Goal: Communication & Community: Answer question/provide support

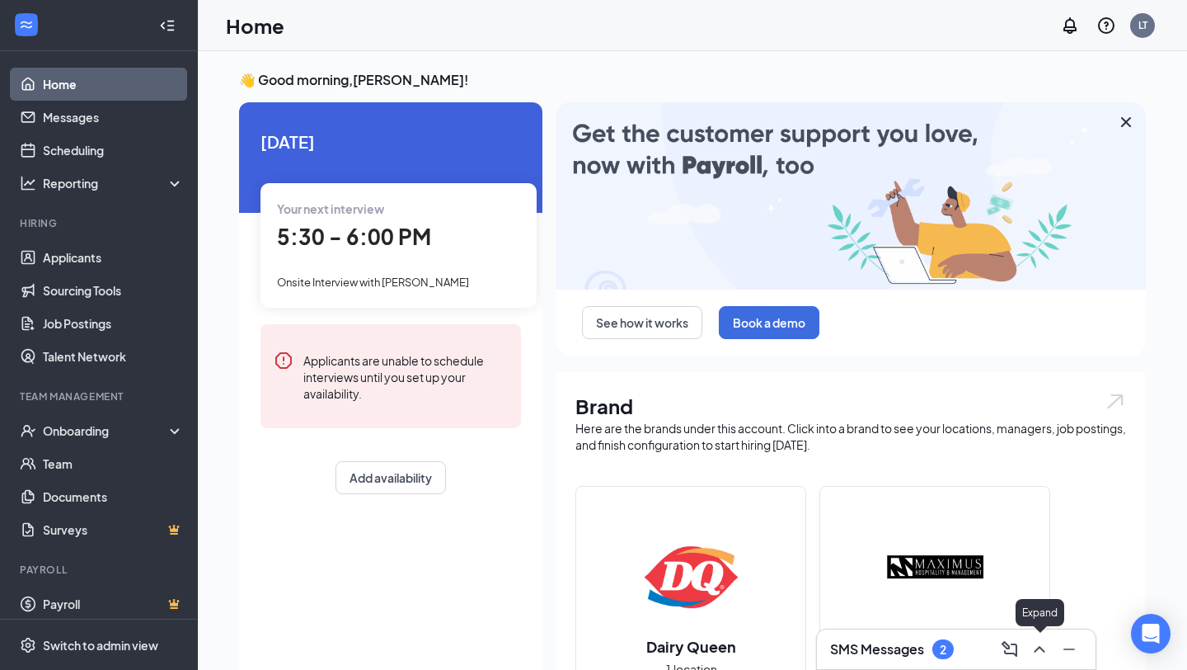
click at [1041, 651] on icon "ChevronUp" at bounding box center [1040, 649] width 20 height 20
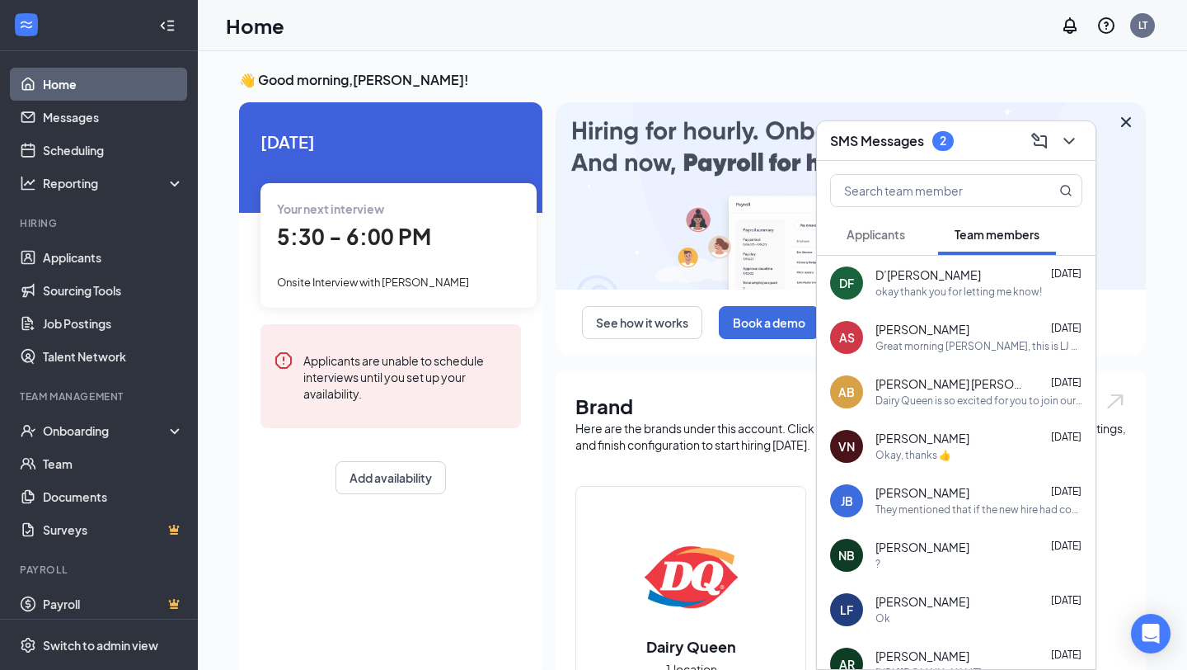
click at [872, 246] on button "Applicants" at bounding box center [876, 234] width 92 height 41
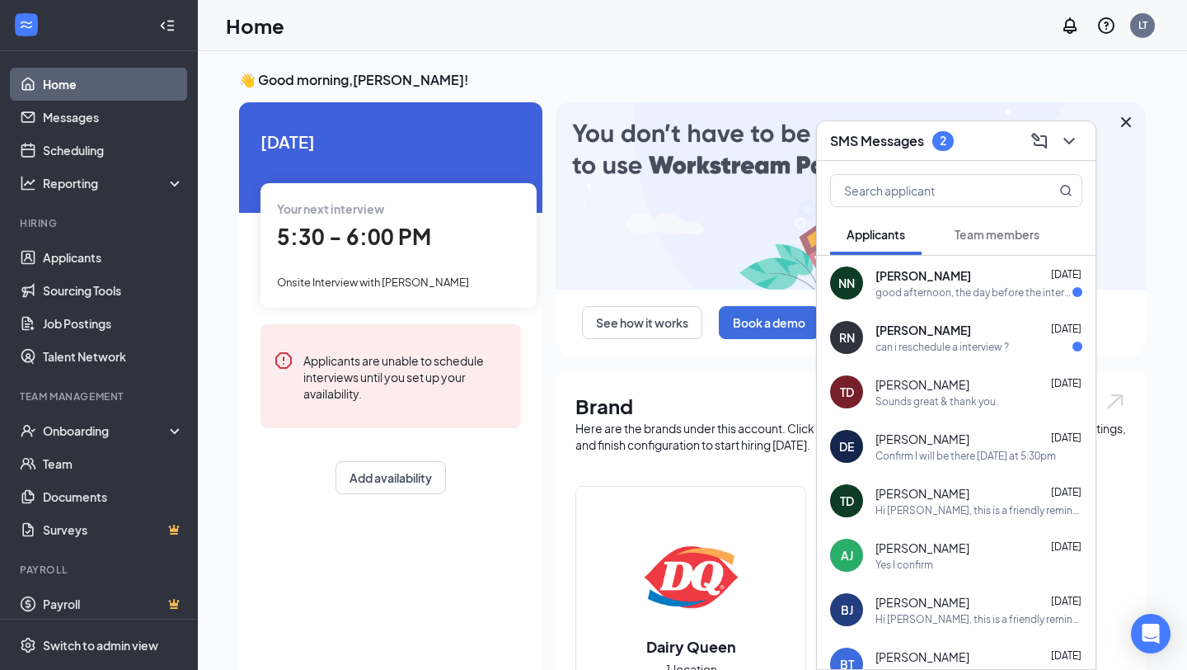
click at [917, 347] on div "can i reschedule a interview ?" at bounding box center [943, 347] width 134 height 14
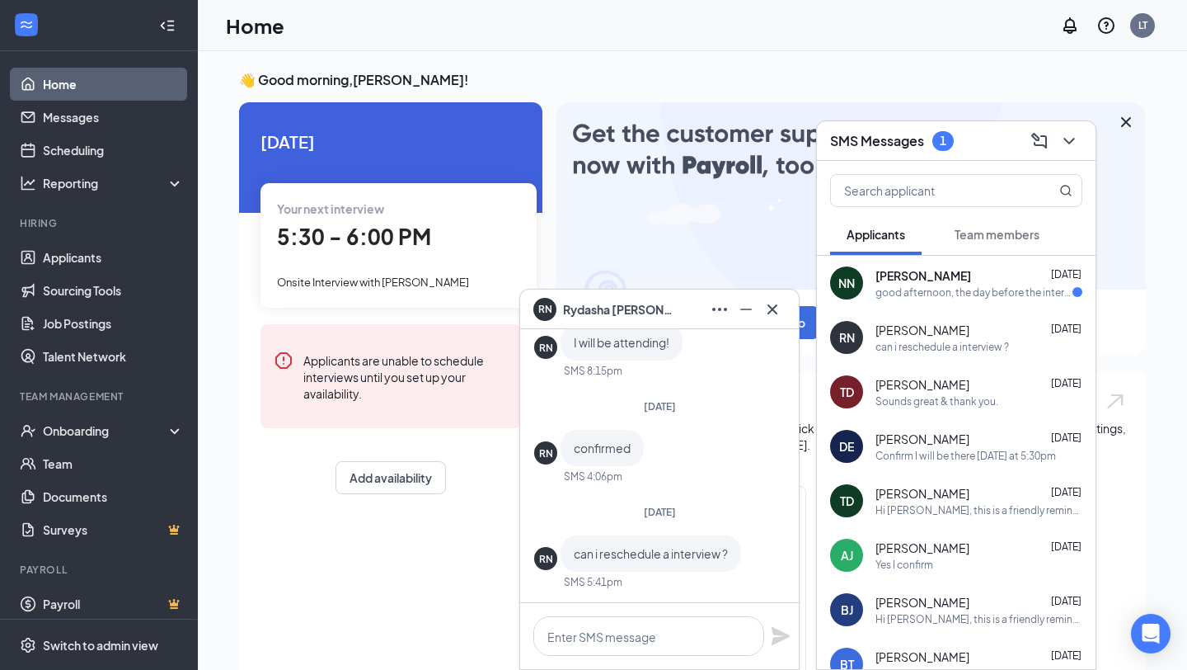
click at [896, 279] on span "[PERSON_NAME]" at bounding box center [924, 275] width 96 height 16
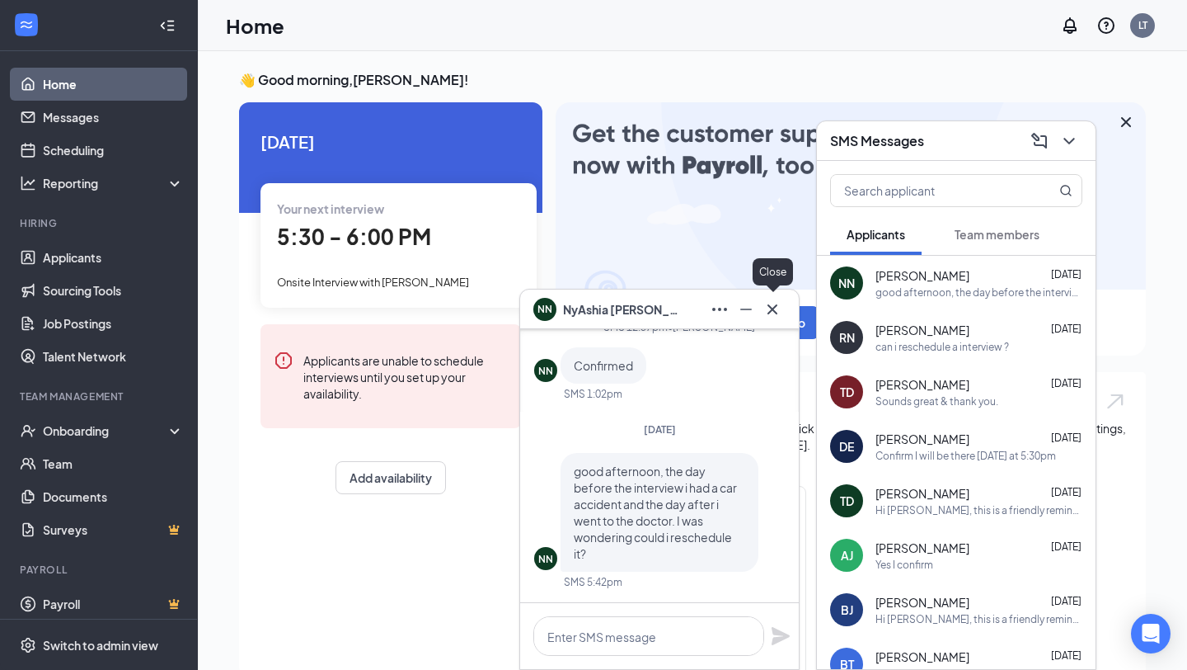
click at [770, 317] on icon "Cross" at bounding box center [773, 309] width 20 height 20
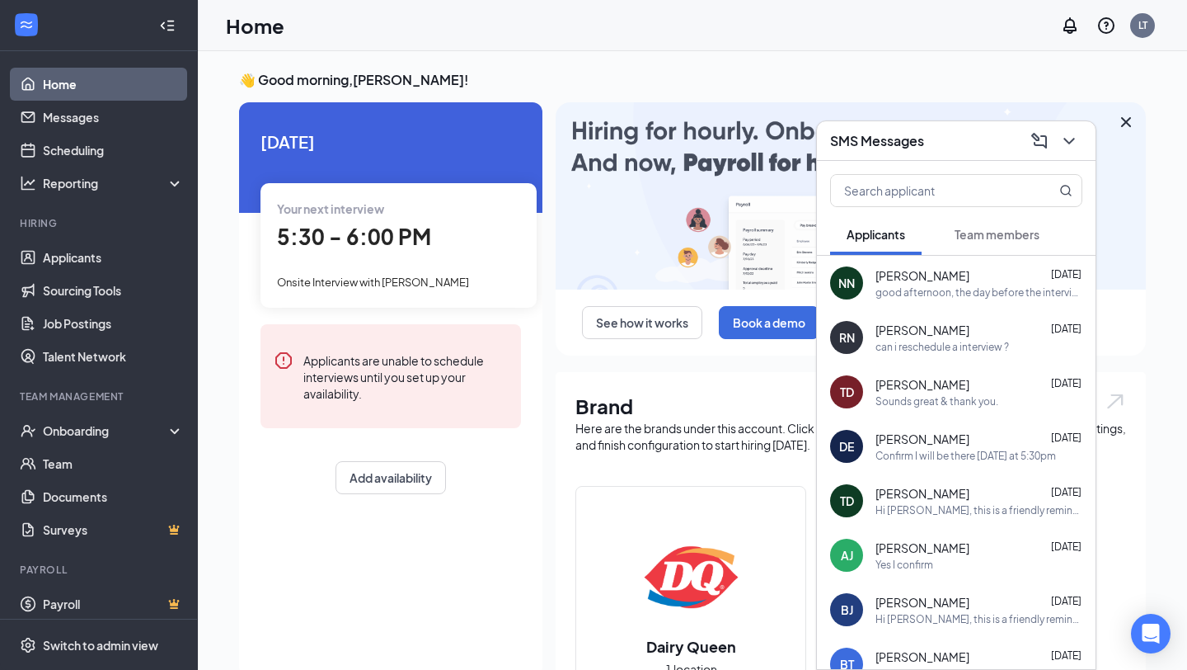
click at [927, 289] on div "good afternoon, the day before the interview i had a car accident and the day a…" at bounding box center [979, 292] width 207 height 14
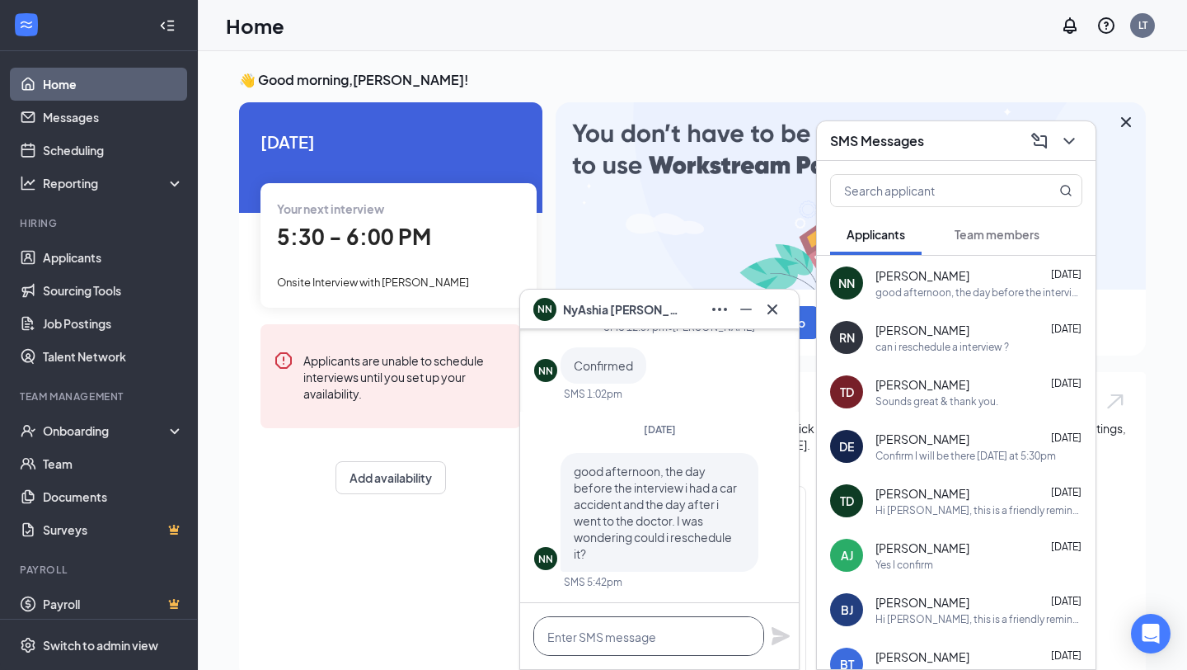
click at [594, 626] on textarea at bounding box center [648, 636] width 231 height 40
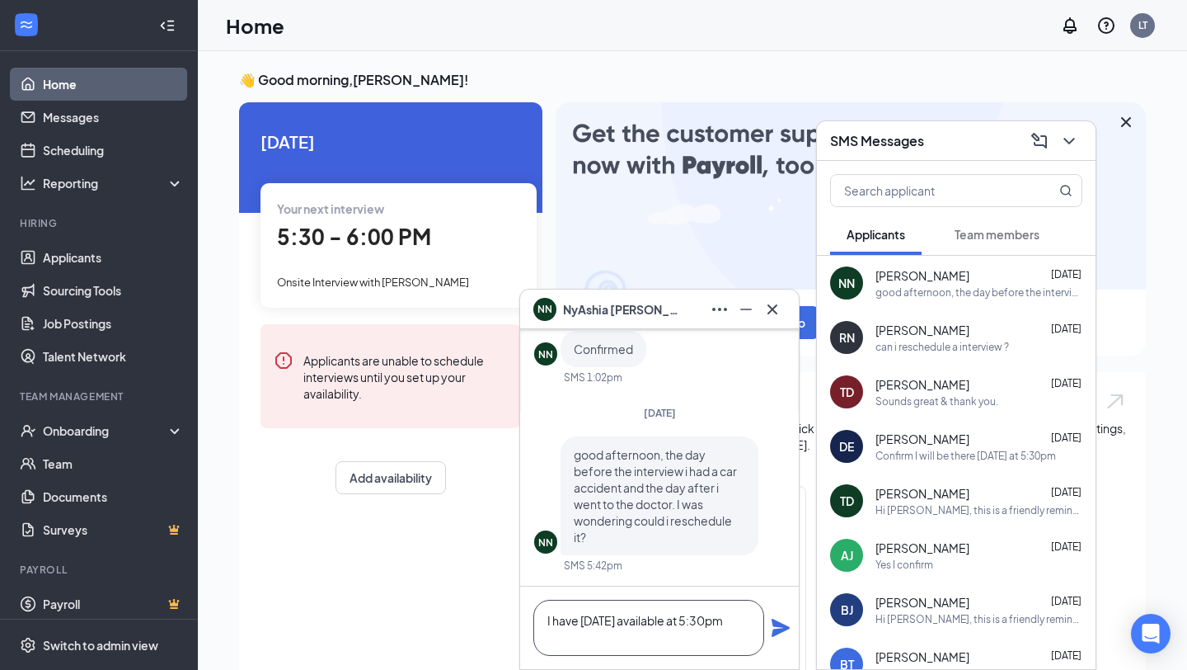
type textarea "I have [DATE] available at 5:30pm"
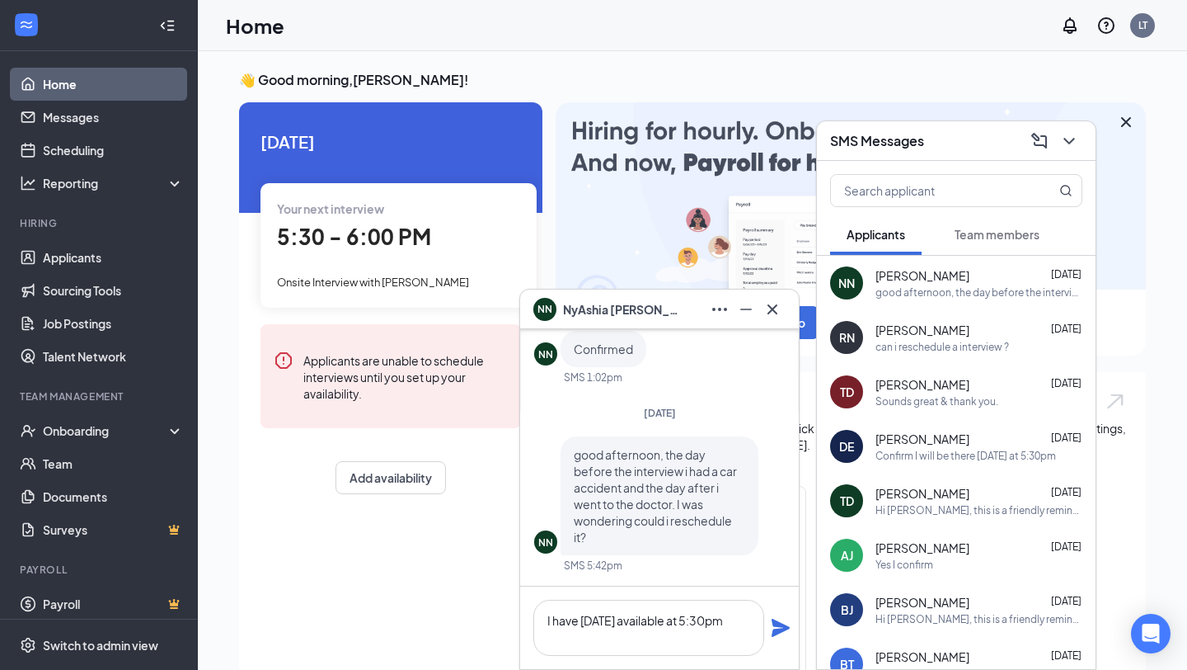
click at [778, 627] on icon "Plane" at bounding box center [781, 628] width 20 height 20
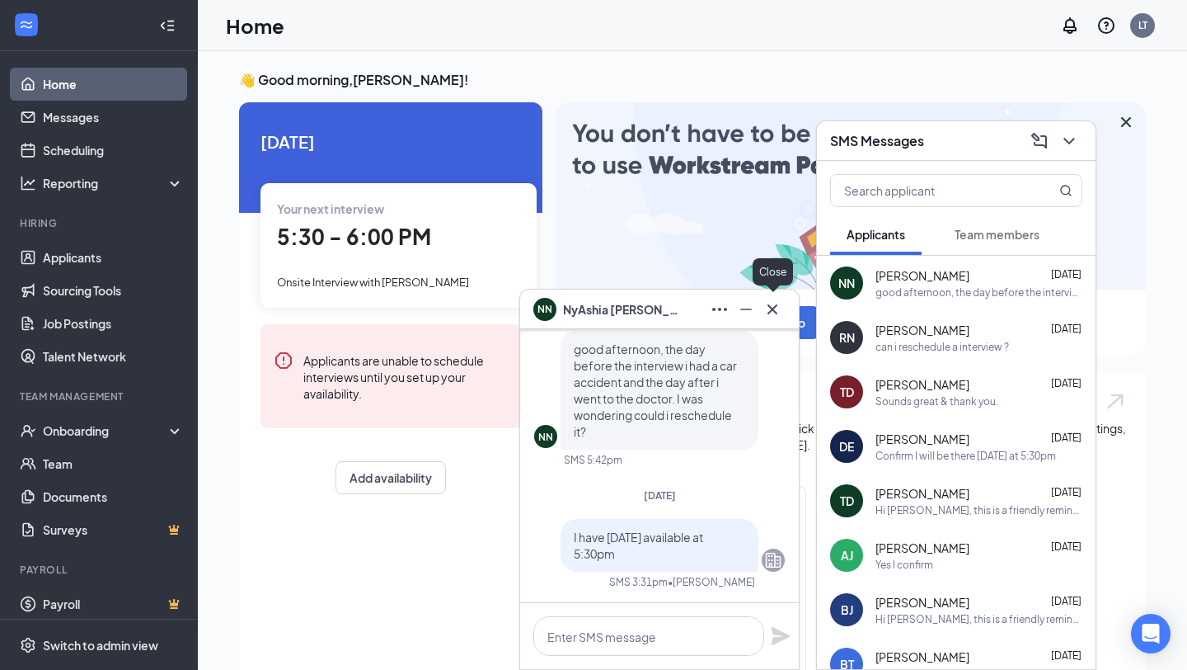
click at [773, 304] on icon "Cross" at bounding box center [773, 309] width 20 height 20
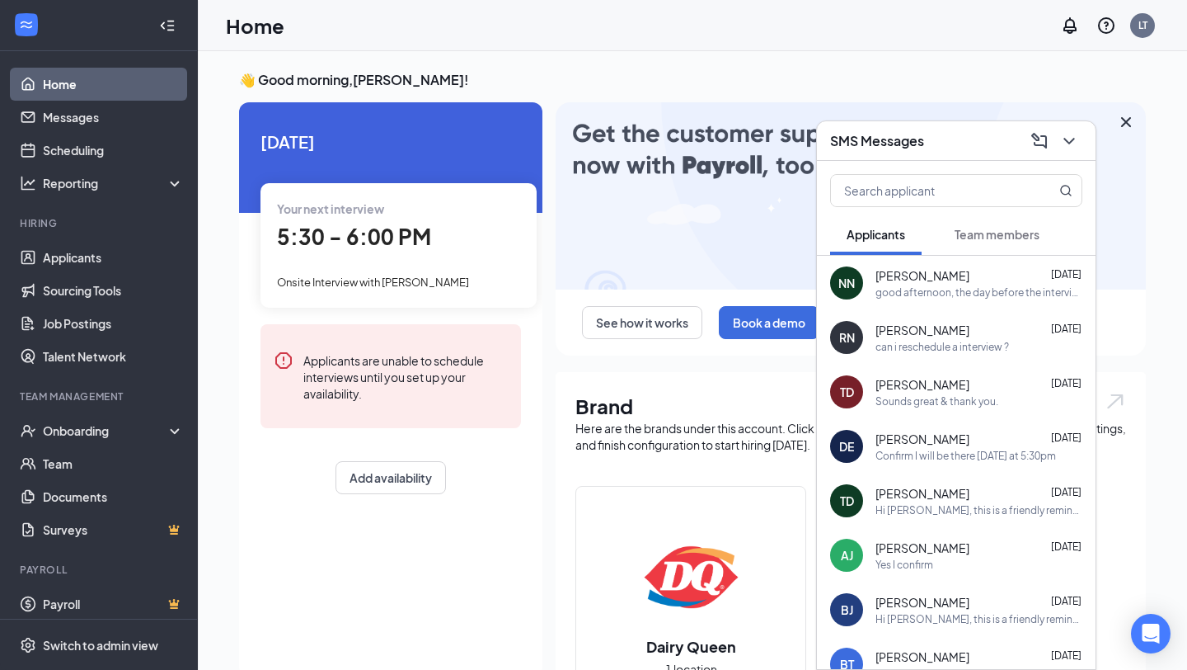
click at [1001, 229] on span "Team members" at bounding box center [997, 234] width 85 height 15
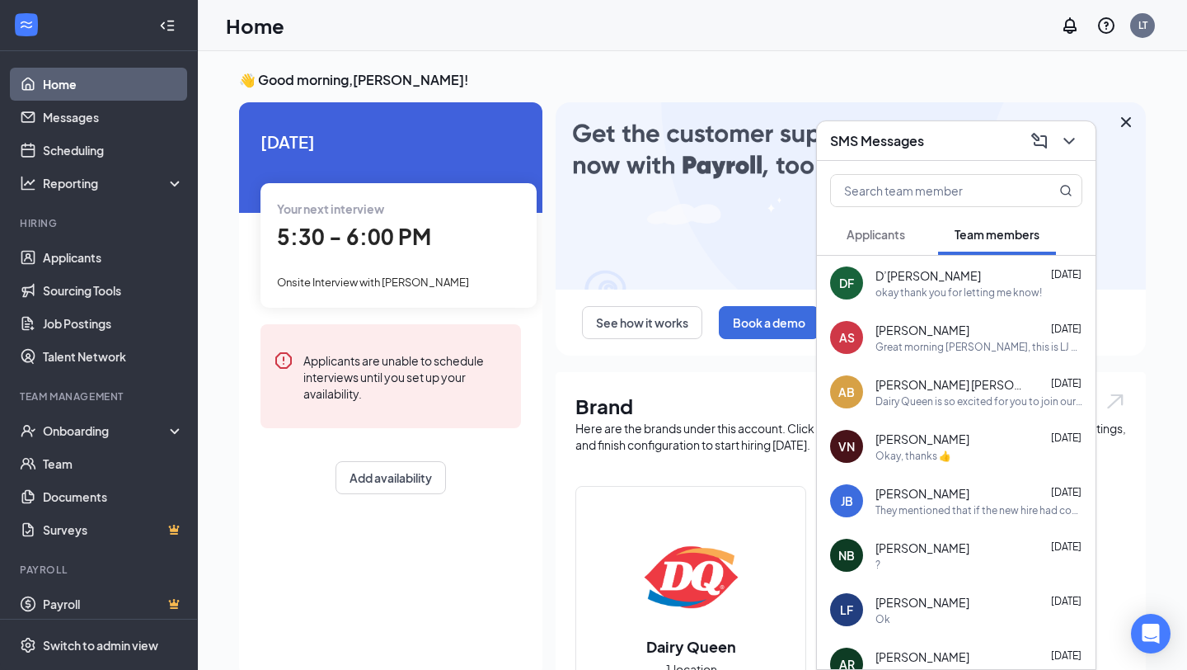
click at [935, 288] on div "okay thank you for letting me know!" at bounding box center [959, 292] width 167 height 14
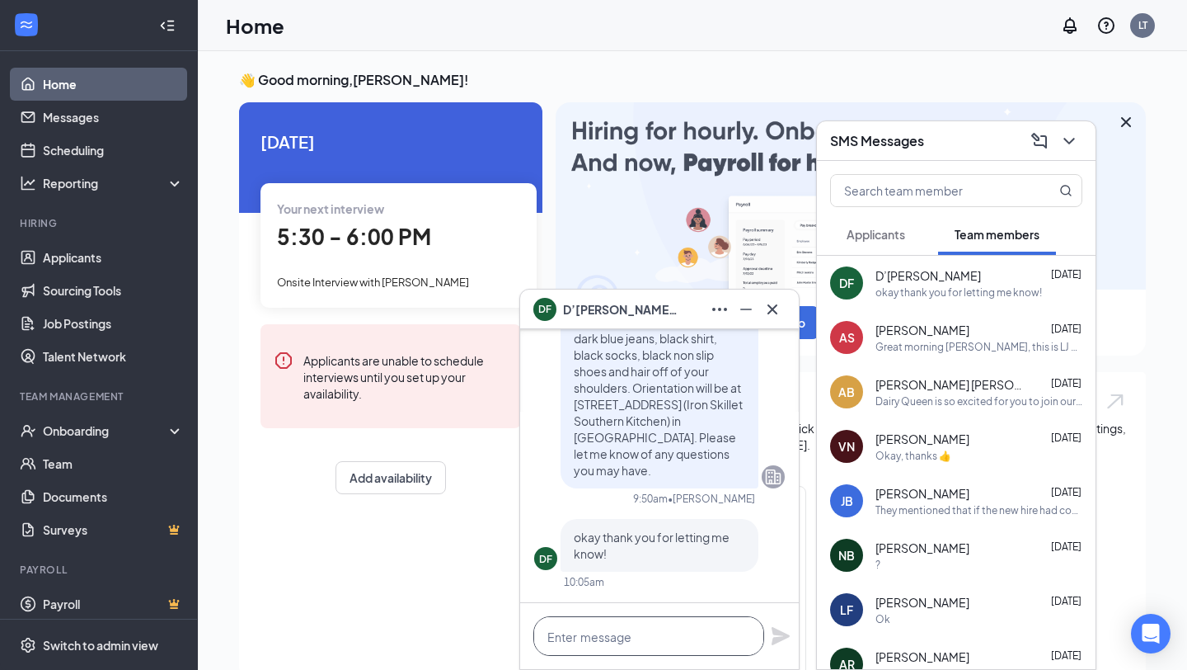
click at [618, 637] on textarea at bounding box center [648, 636] width 231 height 40
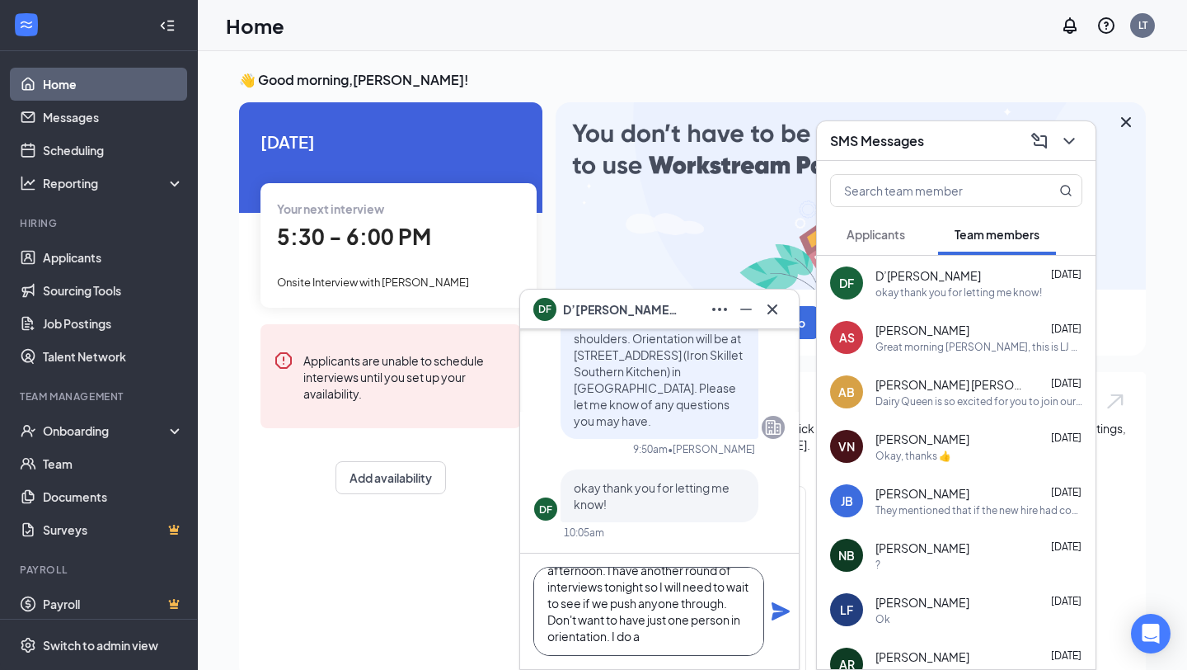
scroll to position [68, 0]
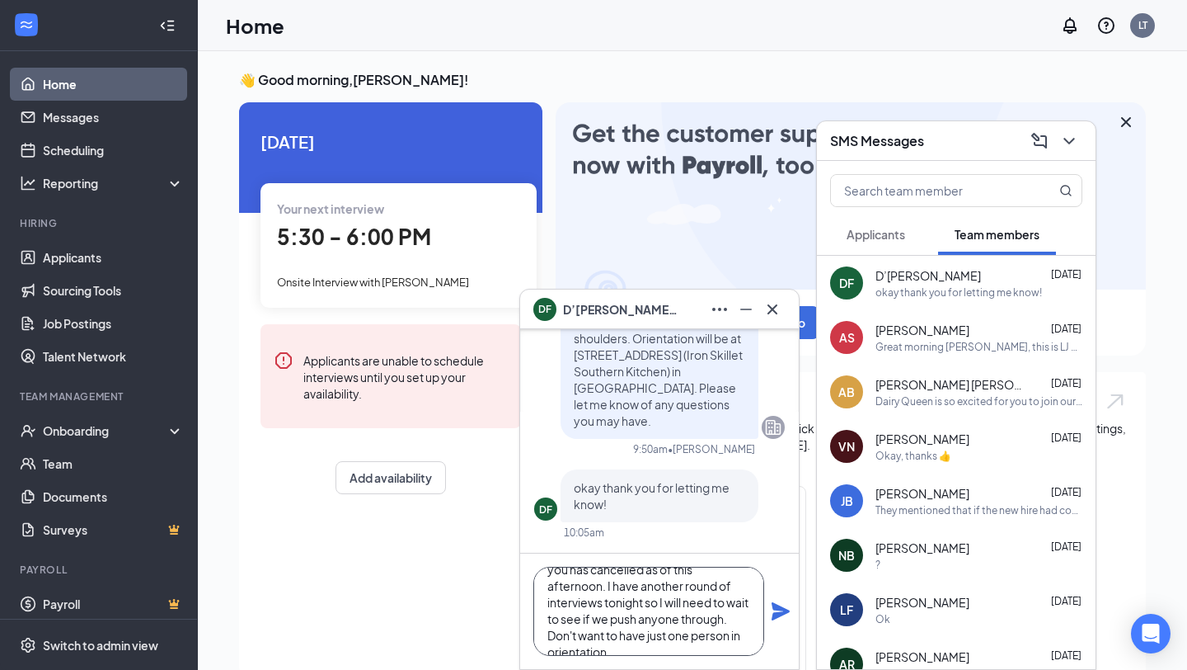
type textarea "Good afternoon D'[PERSON_NAME]. I hope all is well. Everyone that was supposed …"
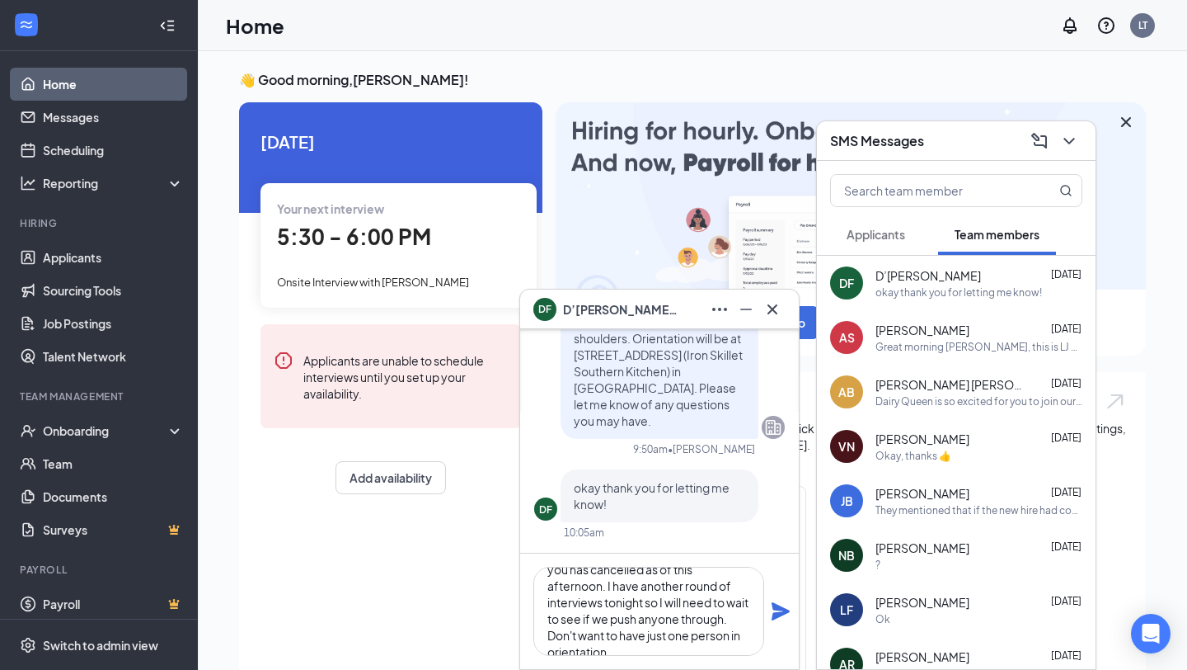
click at [780, 608] on icon "Plane" at bounding box center [781, 611] width 18 height 18
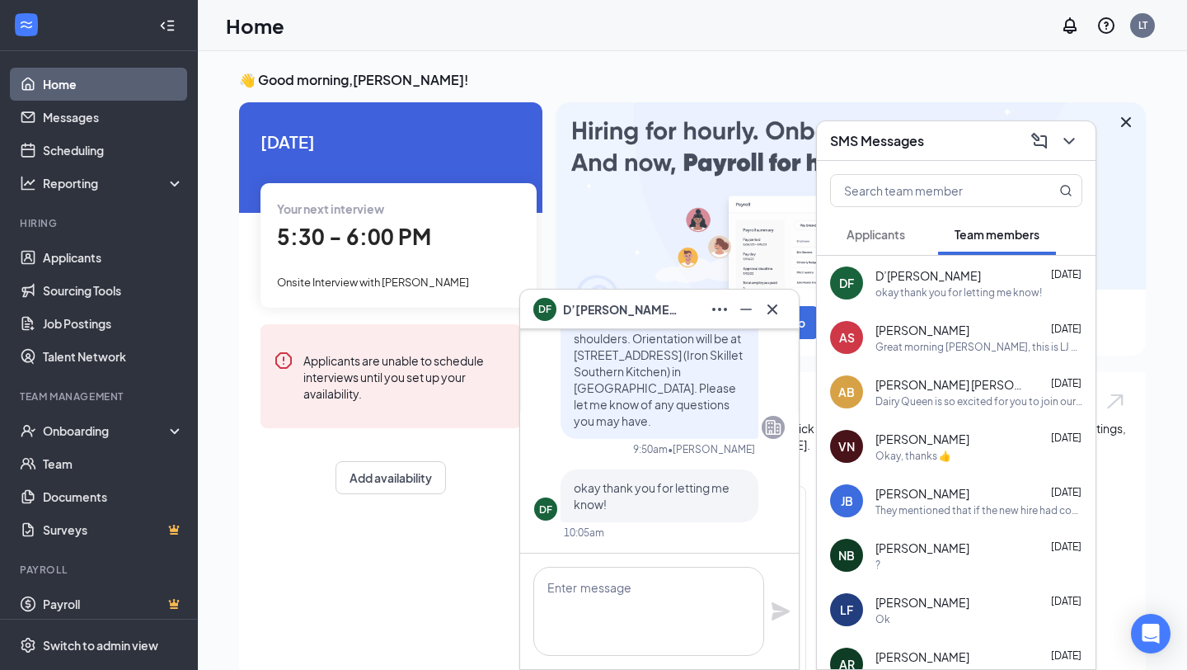
scroll to position [0, 0]
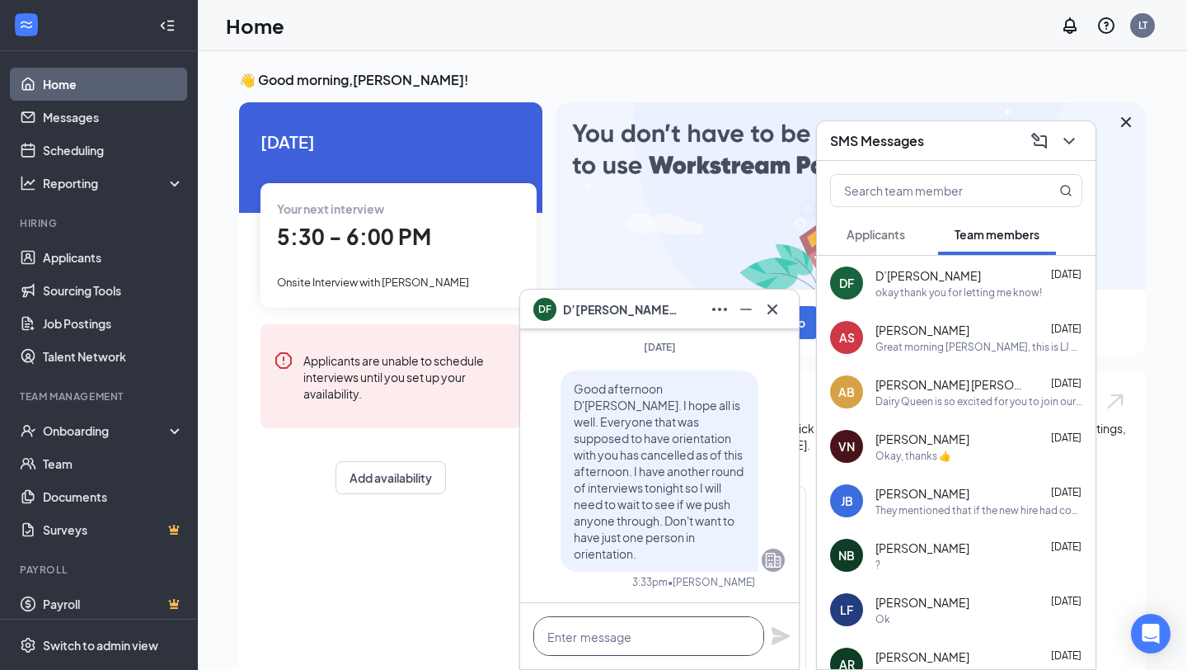
click at [597, 637] on textarea at bounding box center [648, 636] width 231 height 40
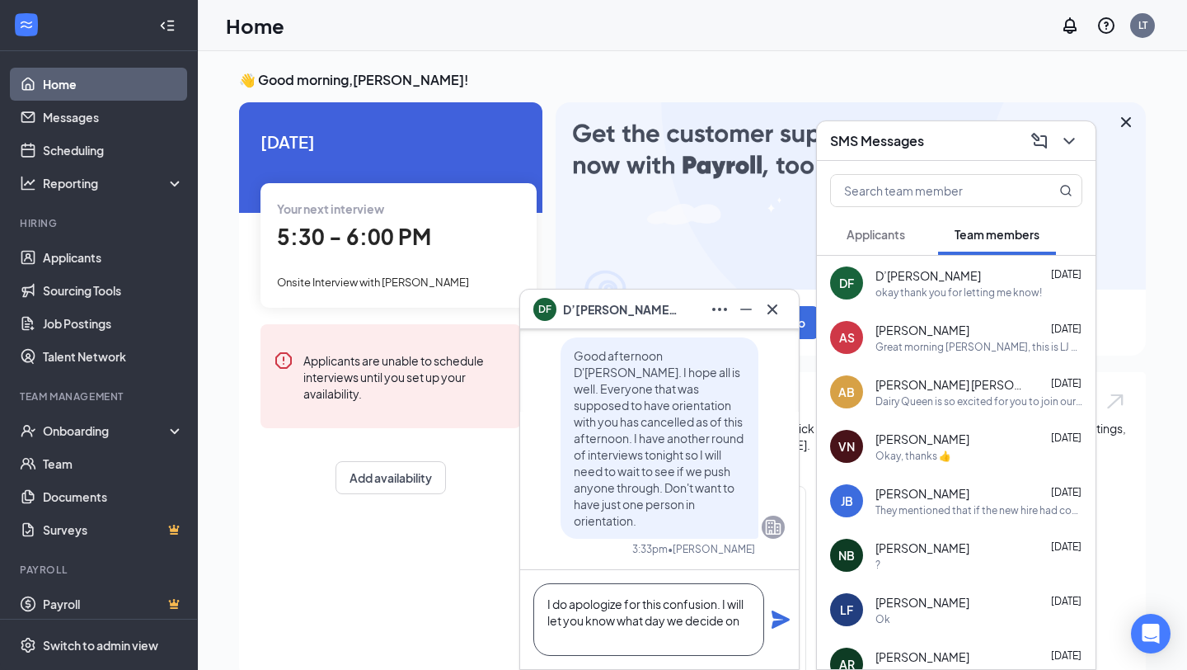
type textarea "I do apologize for this confusion. I will let you know what day we decide on"
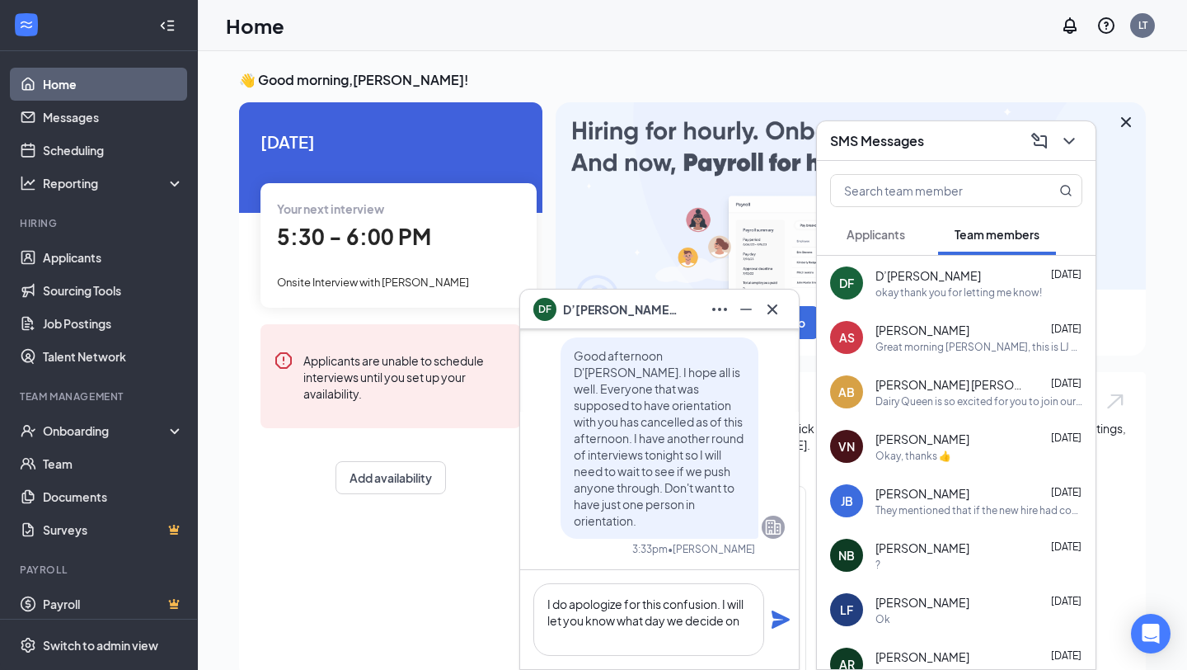
click at [781, 627] on icon "Plane" at bounding box center [781, 619] width 20 height 20
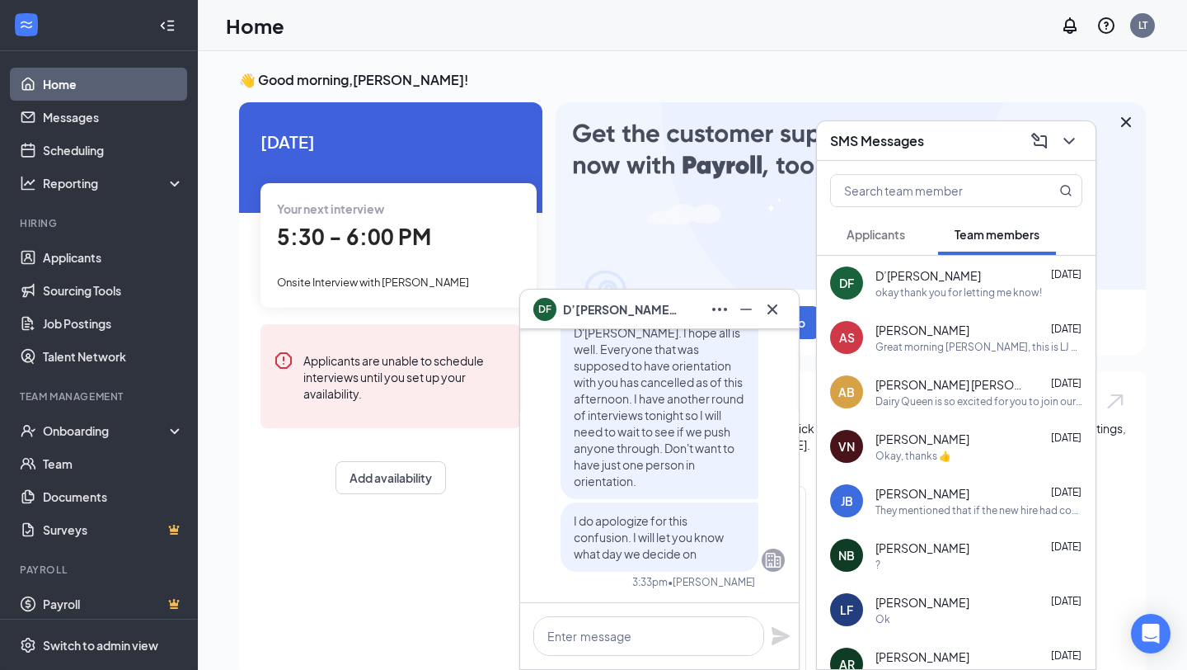
scroll to position [0, 0]
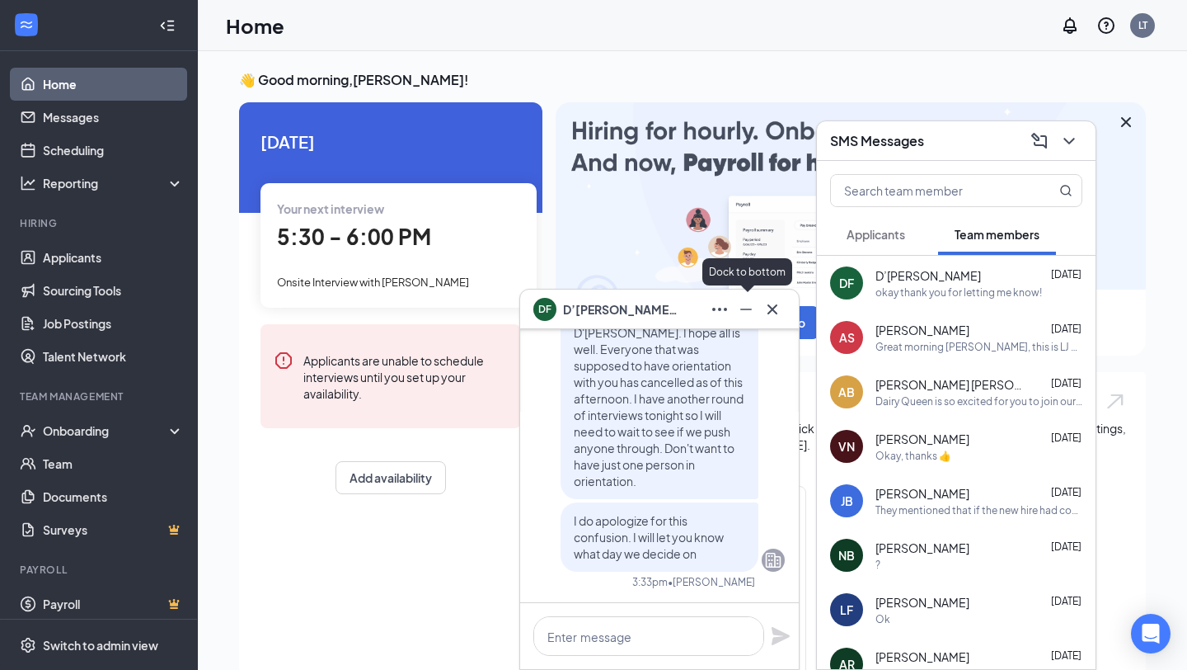
click at [751, 308] on icon "Minimize" at bounding box center [746, 309] width 20 height 20
